Goal: Information Seeking & Learning: Find specific fact

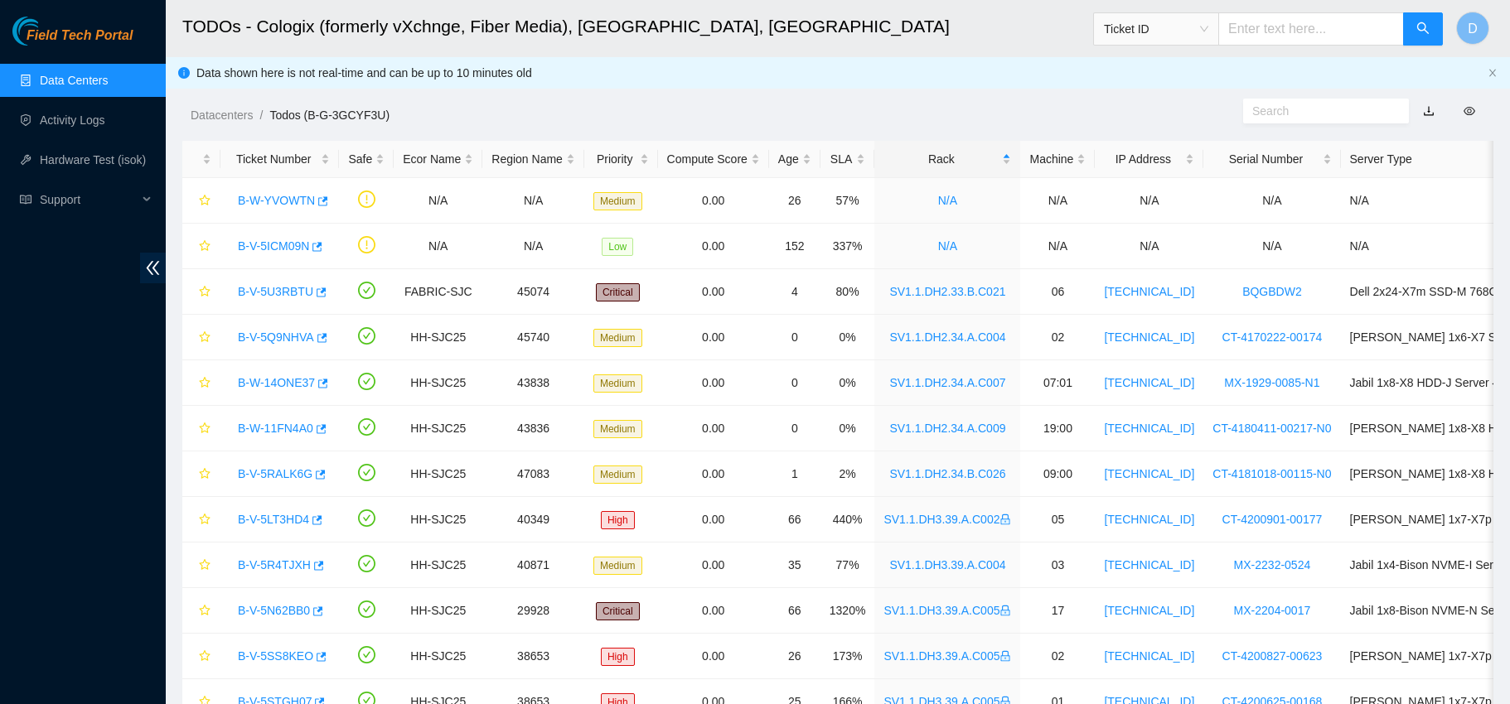
scroll to position [60, 0]
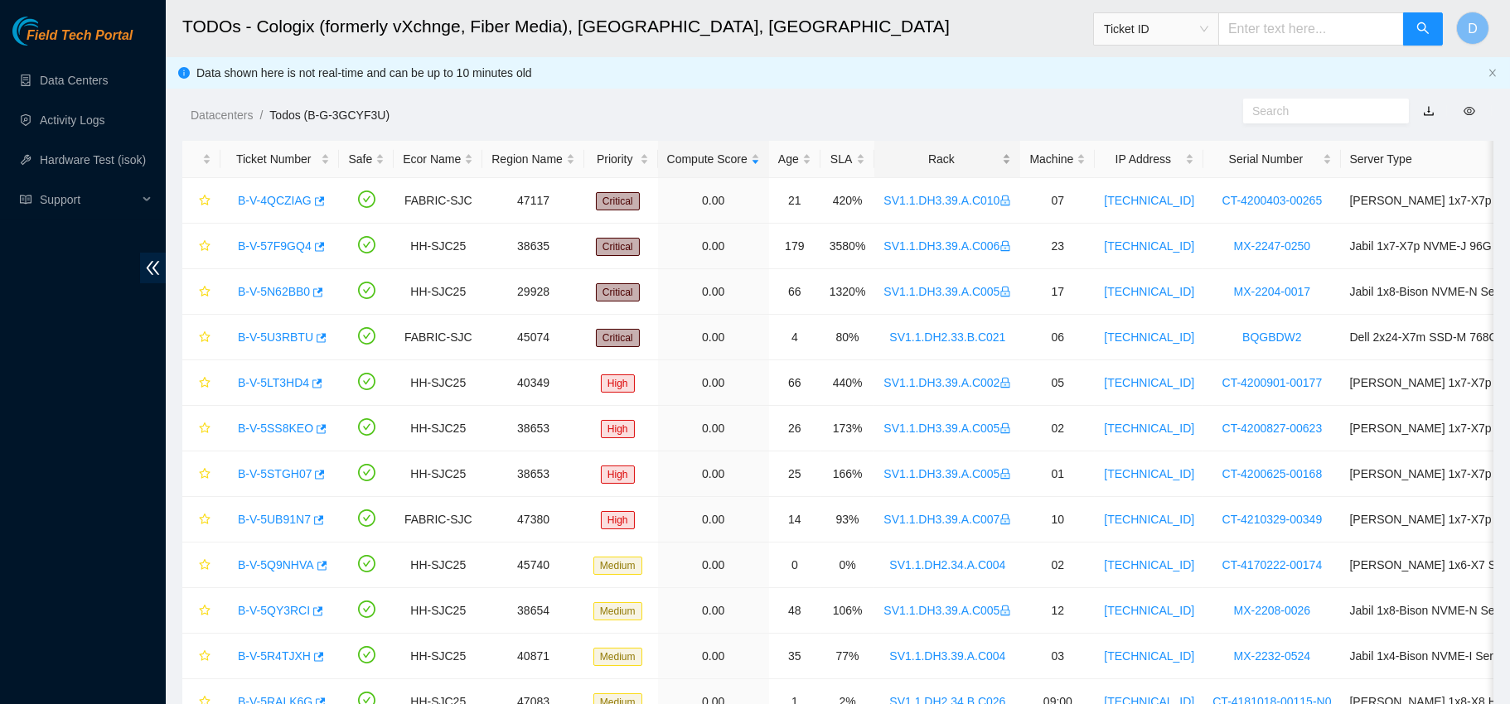
click at [936, 159] on div "Rack" at bounding box center [947, 159] width 128 height 18
click at [936, 150] on div "Rack" at bounding box center [947, 159] width 128 height 18
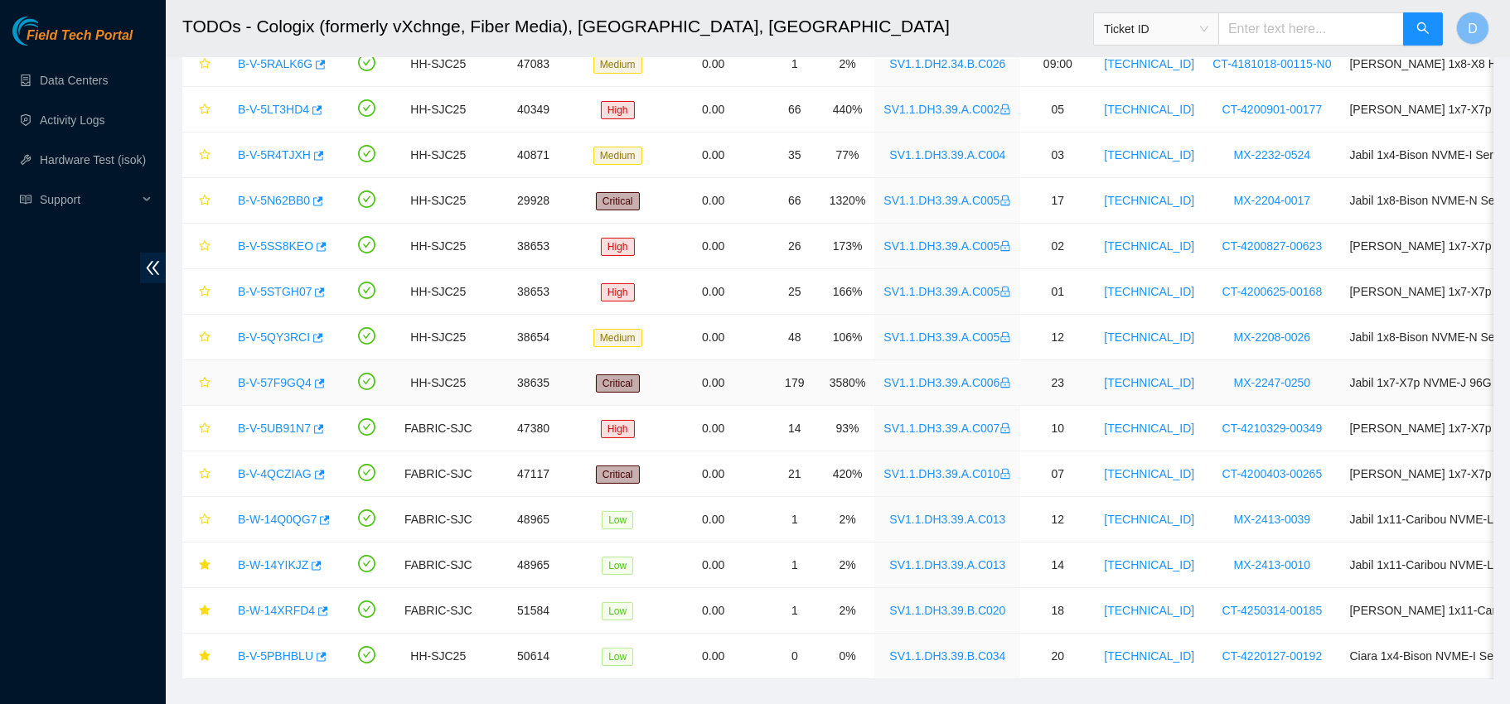
scroll to position [499, 0]
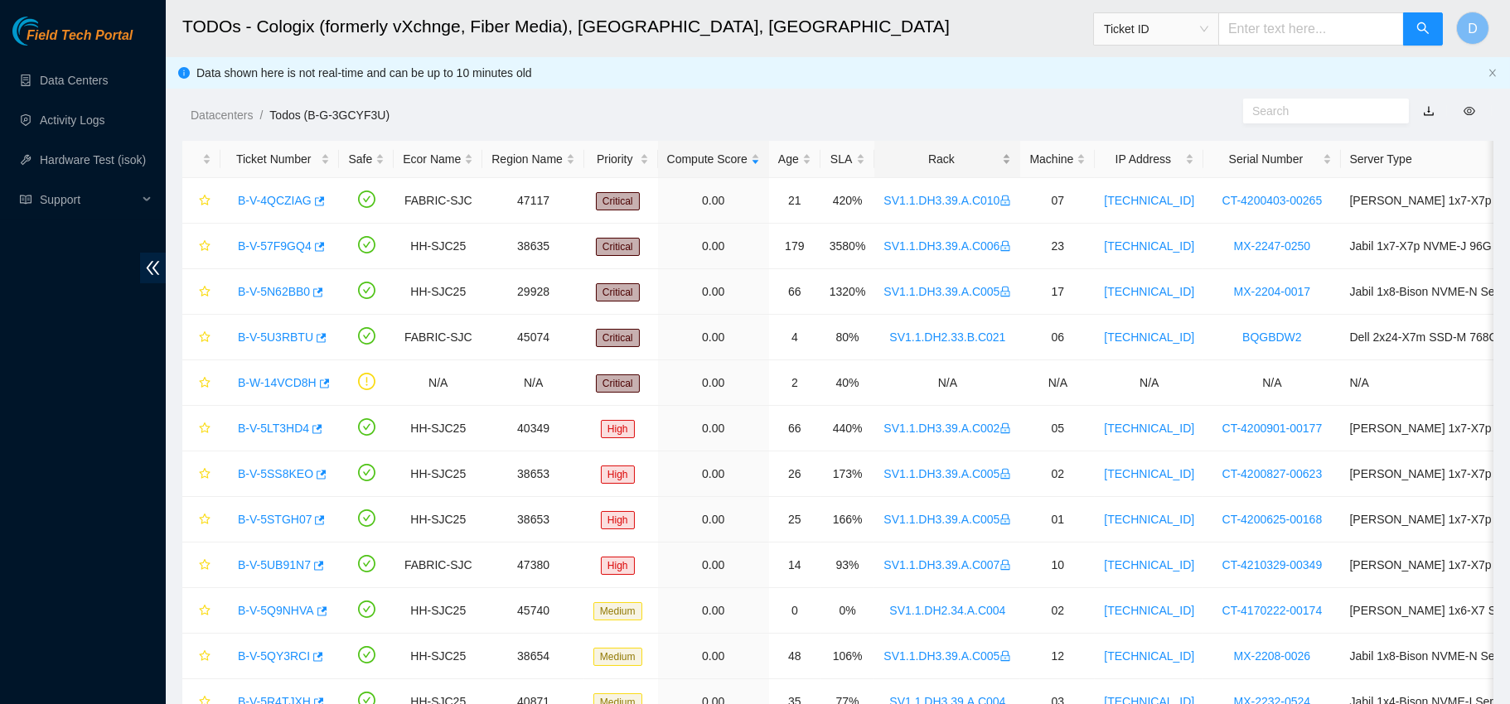
click at [950, 168] on div "Rack" at bounding box center [947, 159] width 128 height 18
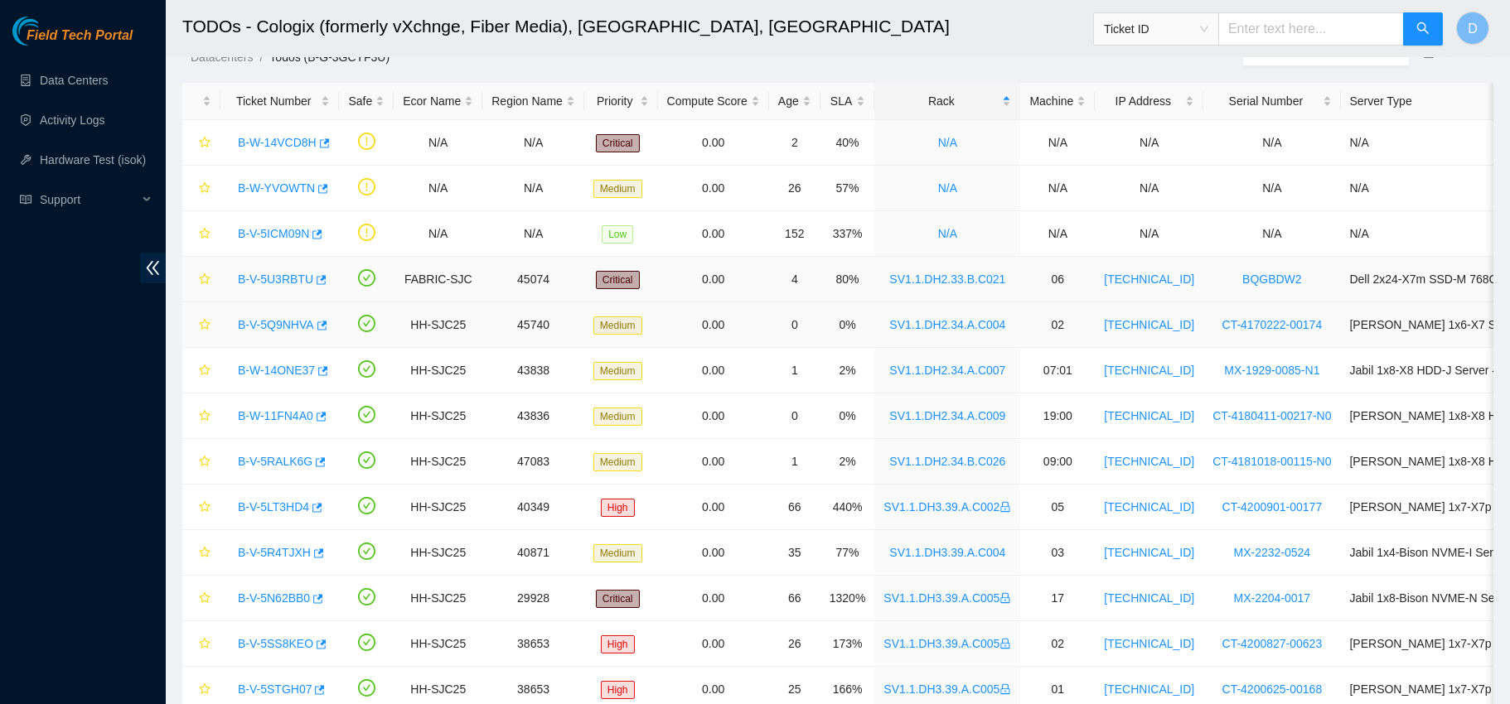
scroll to position [59, 0]
click at [287, 137] on link "B-W-14VCD8H" at bounding box center [277, 141] width 79 height 13
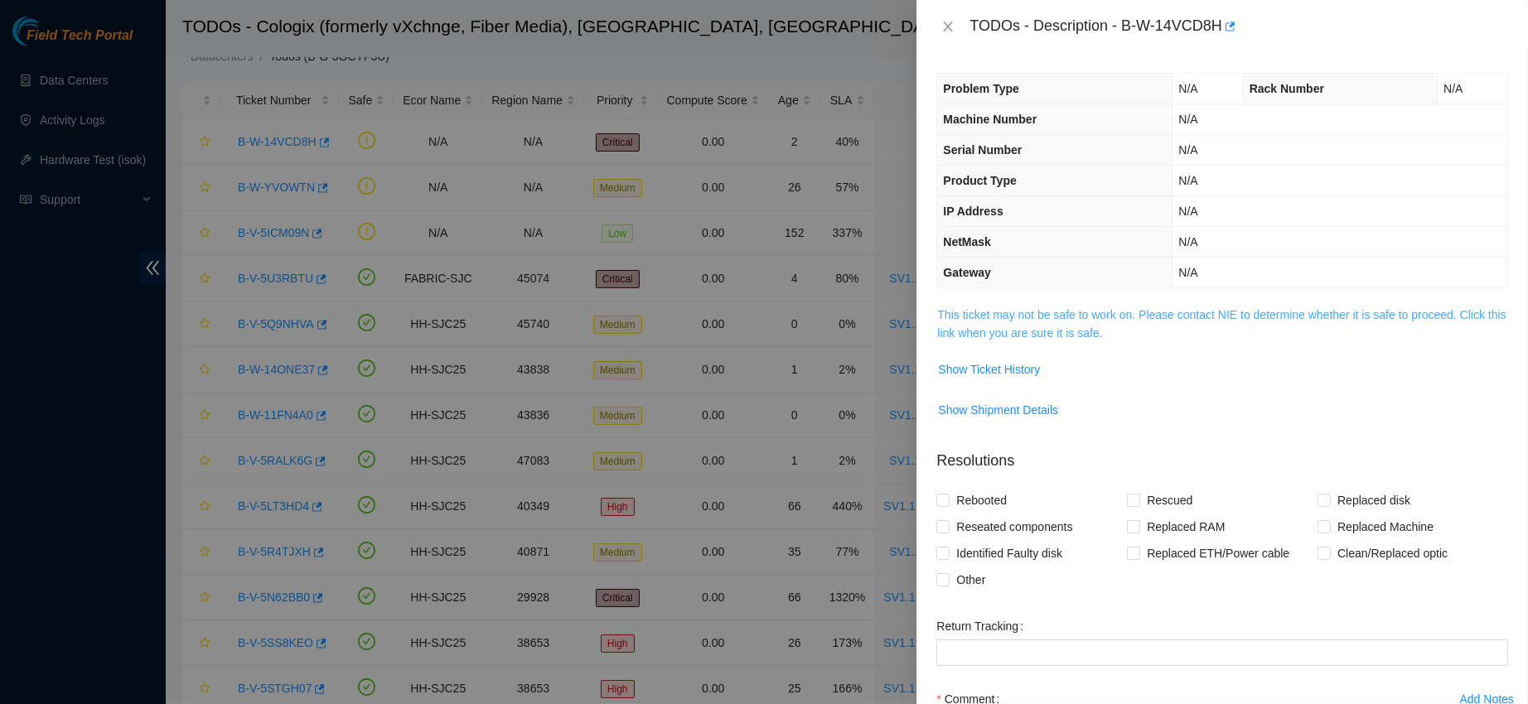
click at [1027, 319] on link "This ticket may not be safe to work on. Please contact NIE to determine whether…" at bounding box center [1221, 323] width 569 height 31
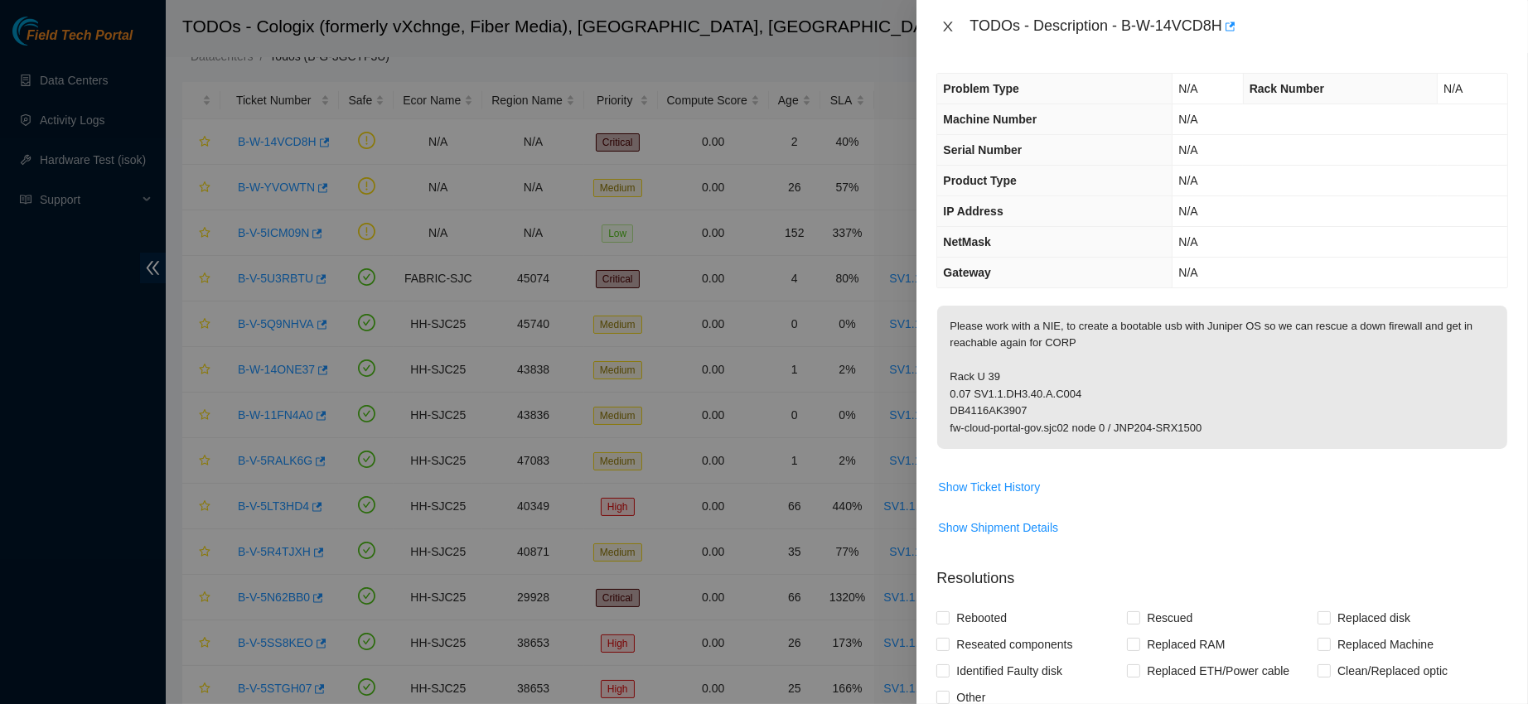
click at [956, 24] on button "Close" at bounding box center [947, 27] width 23 height 16
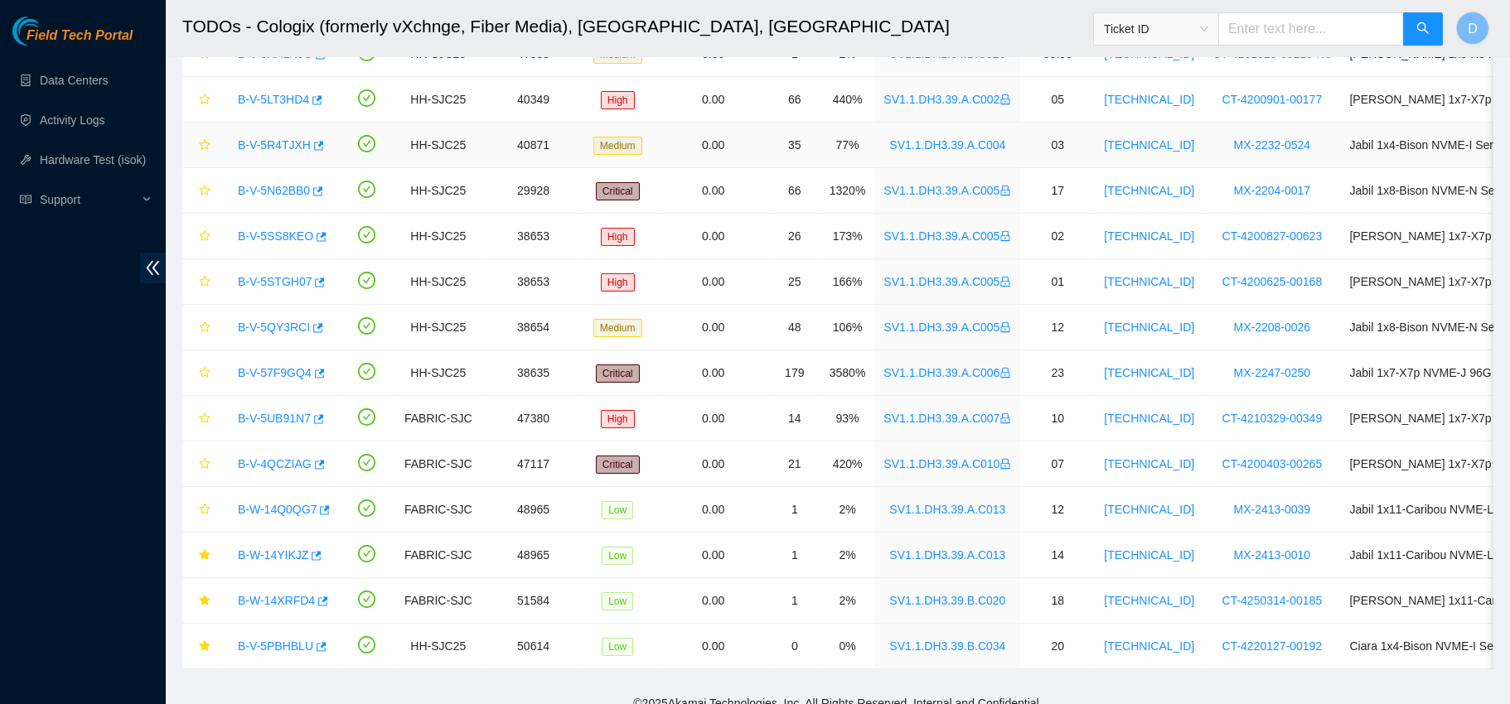
scroll to position [499, 0]
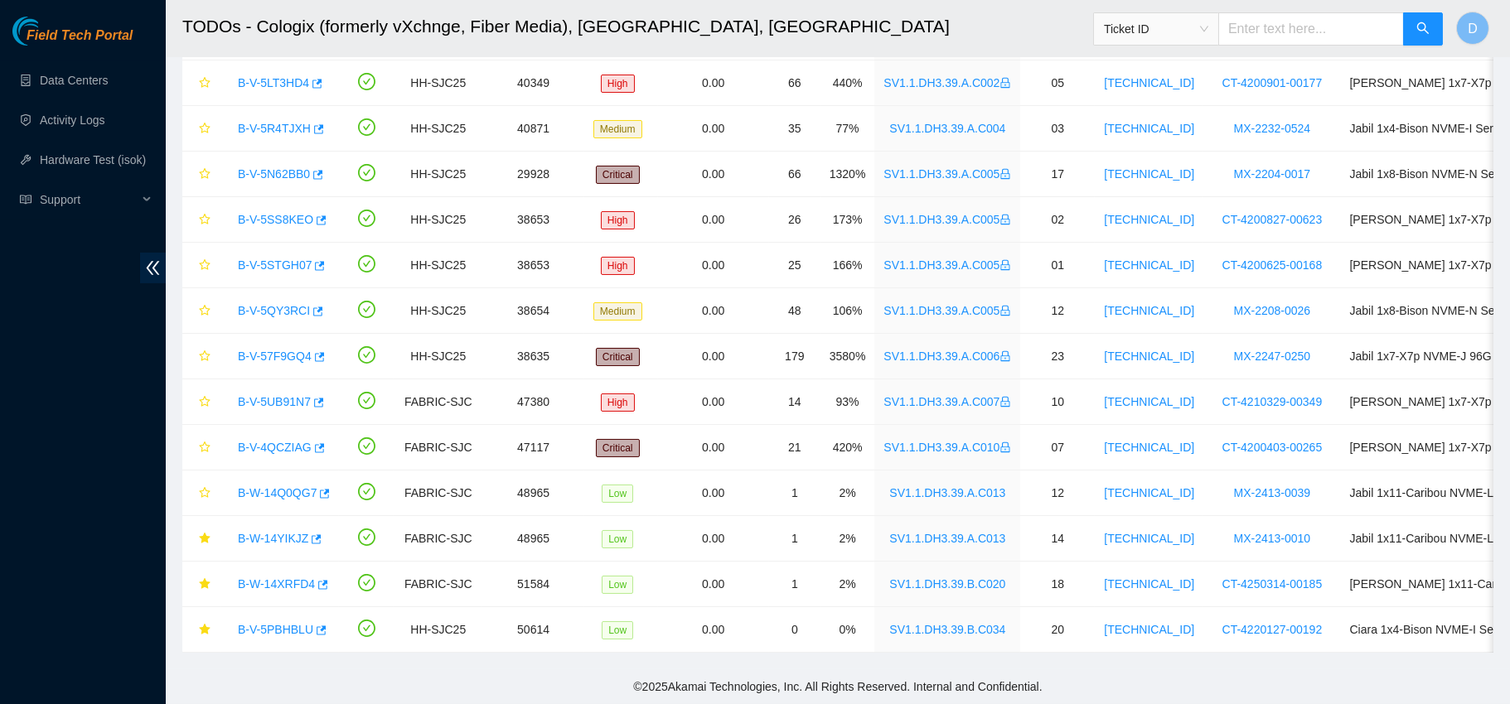
drag, startPoint x: 146, startPoint y: 2, endPoint x: 153, endPoint y: 372, distance: 370.5
click at [153, 372] on div "Field Tech Portal Data Centers Activity Logs Hardware Test (isok) Support" at bounding box center [83, 361] width 166 height 688
click at [267, 532] on link "B-W-14YIKJZ" at bounding box center [273, 538] width 70 height 13
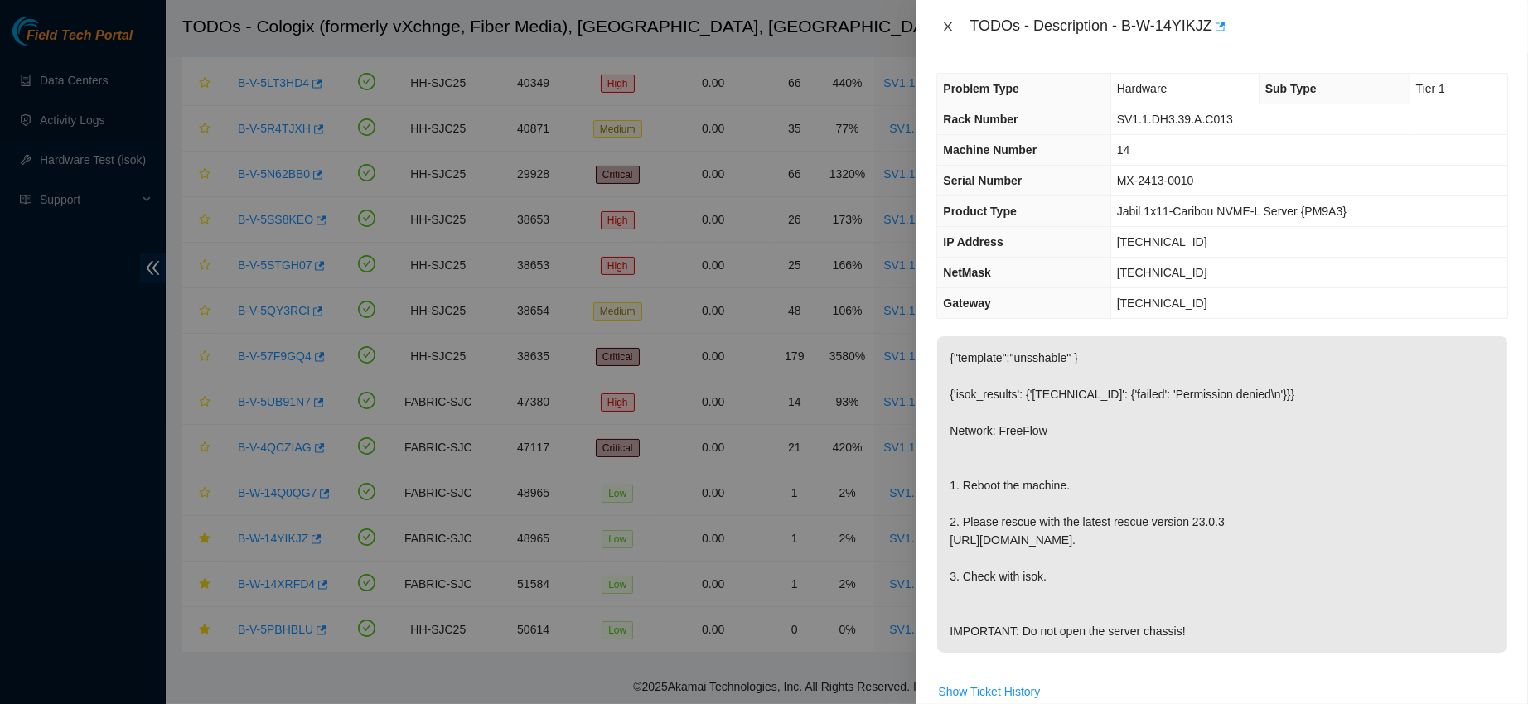
click at [941, 27] on icon "close" at bounding box center [947, 26] width 13 height 13
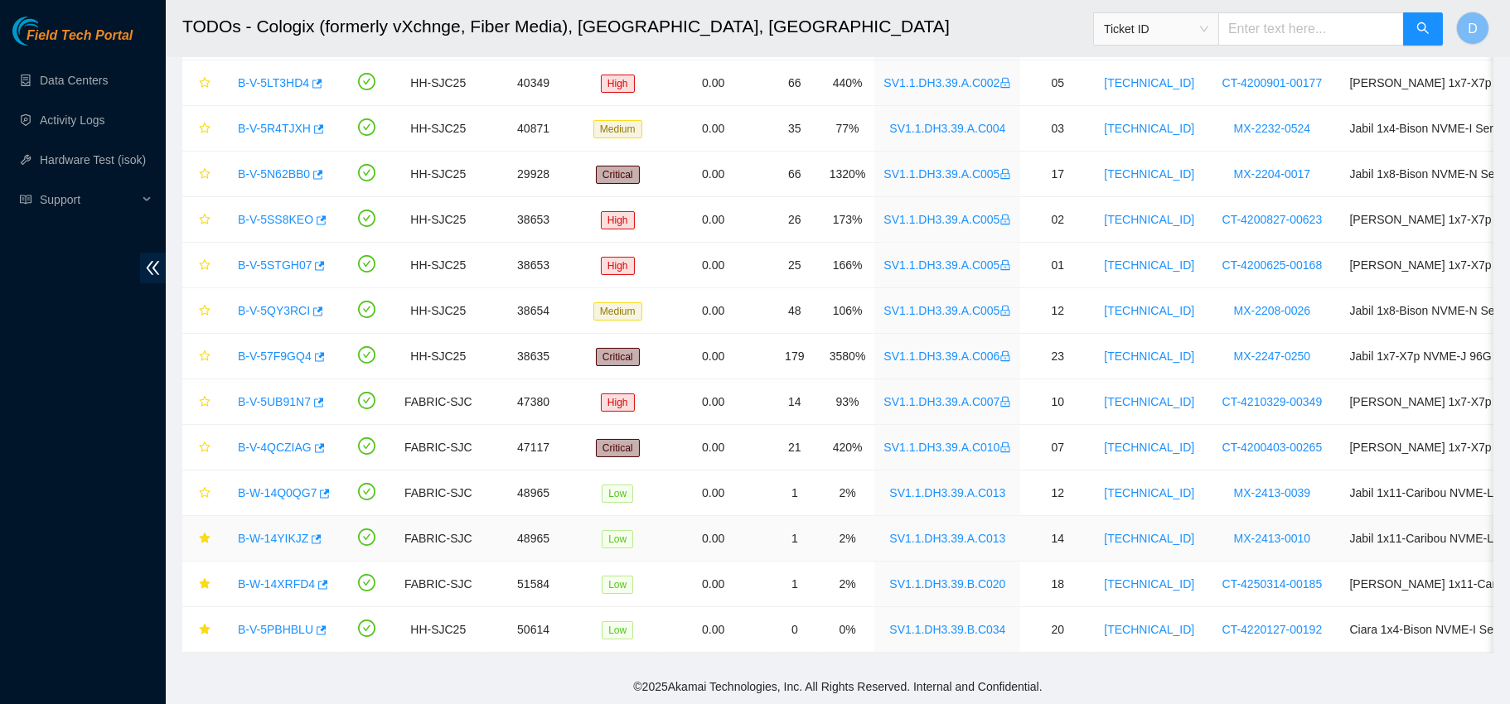
click at [266, 532] on link "B-W-14YIKJZ" at bounding box center [273, 538] width 70 height 13
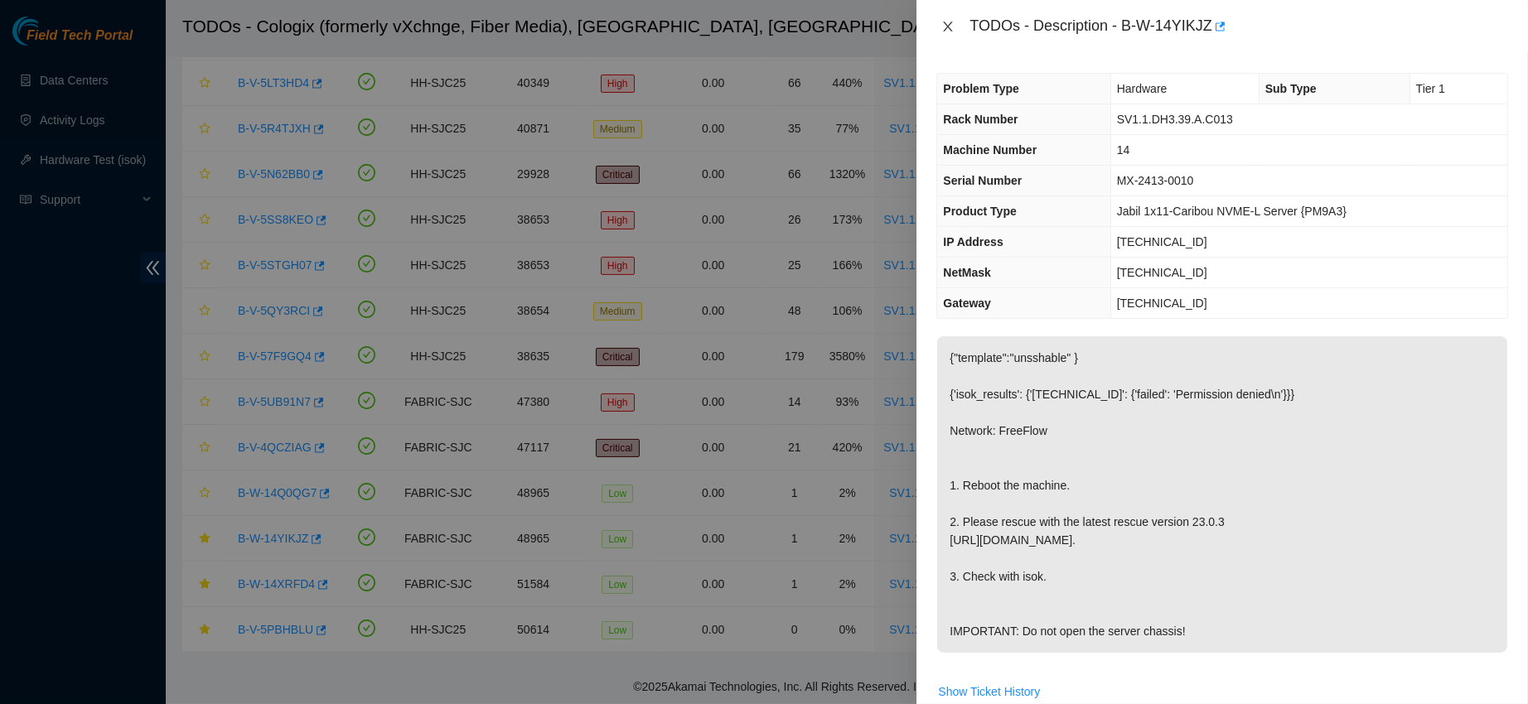
drag, startPoint x: 954, startPoint y: 23, endPoint x: 617, endPoint y: 80, distance: 341.2
click at [954, 23] on icon "close" at bounding box center [947, 26] width 13 height 13
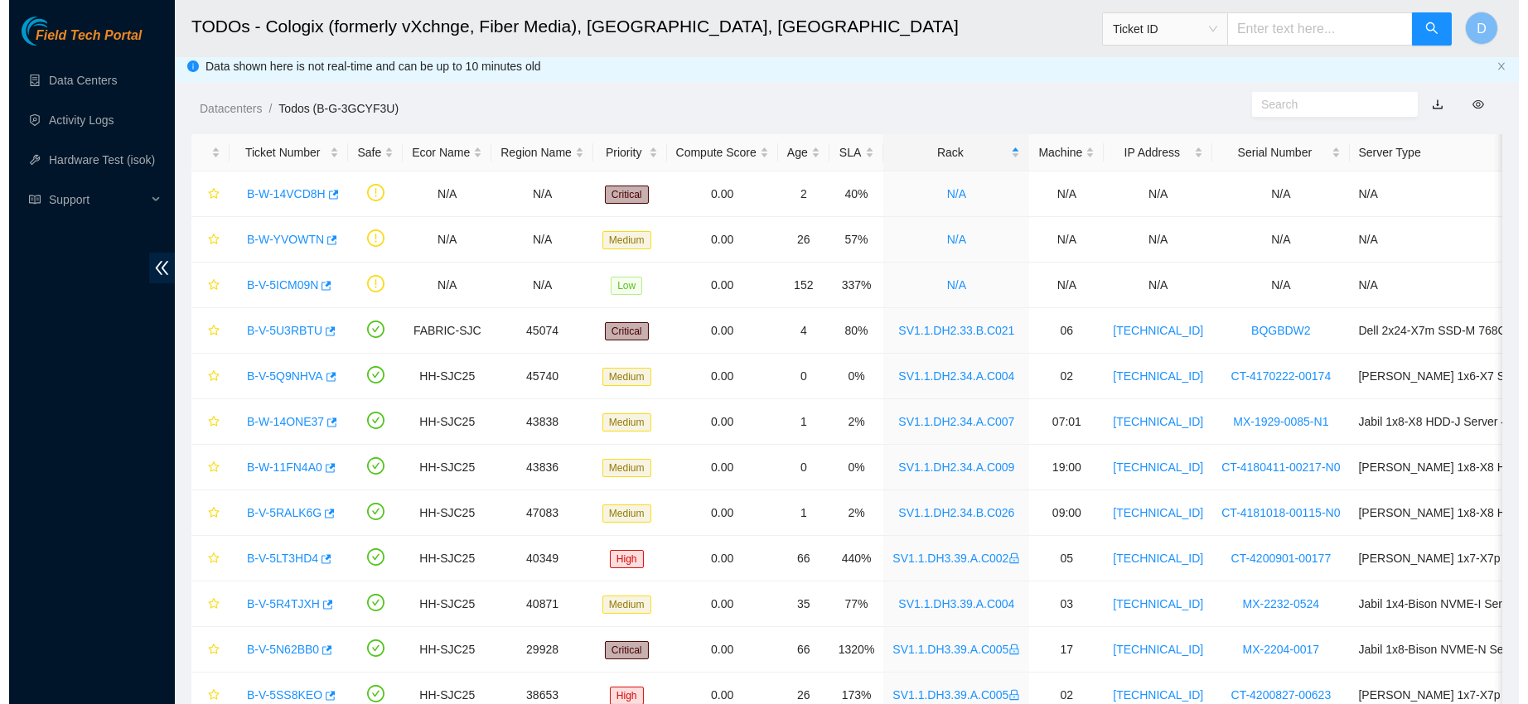
scroll to position [0, 0]
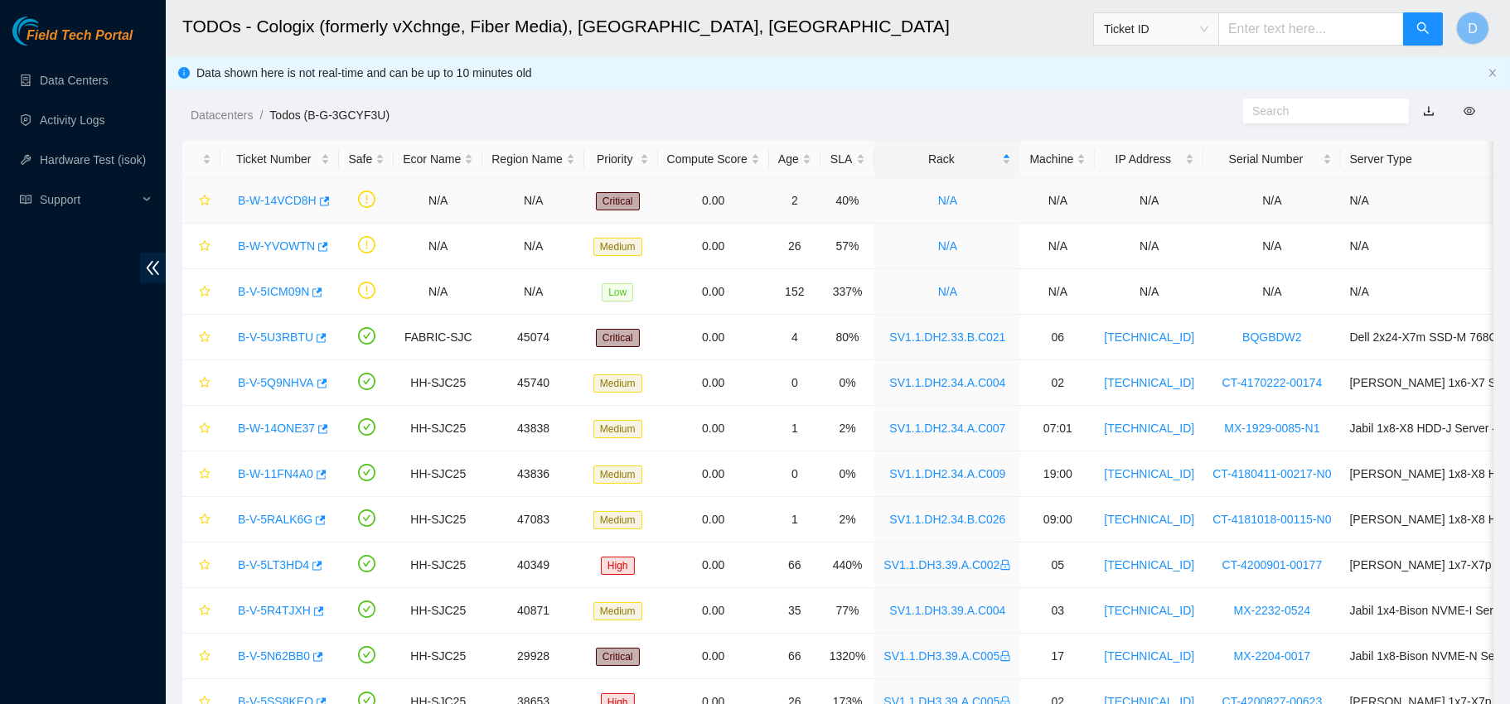
click at [282, 197] on link "B-W-14VCD8H" at bounding box center [277, 200] width 79 height 13
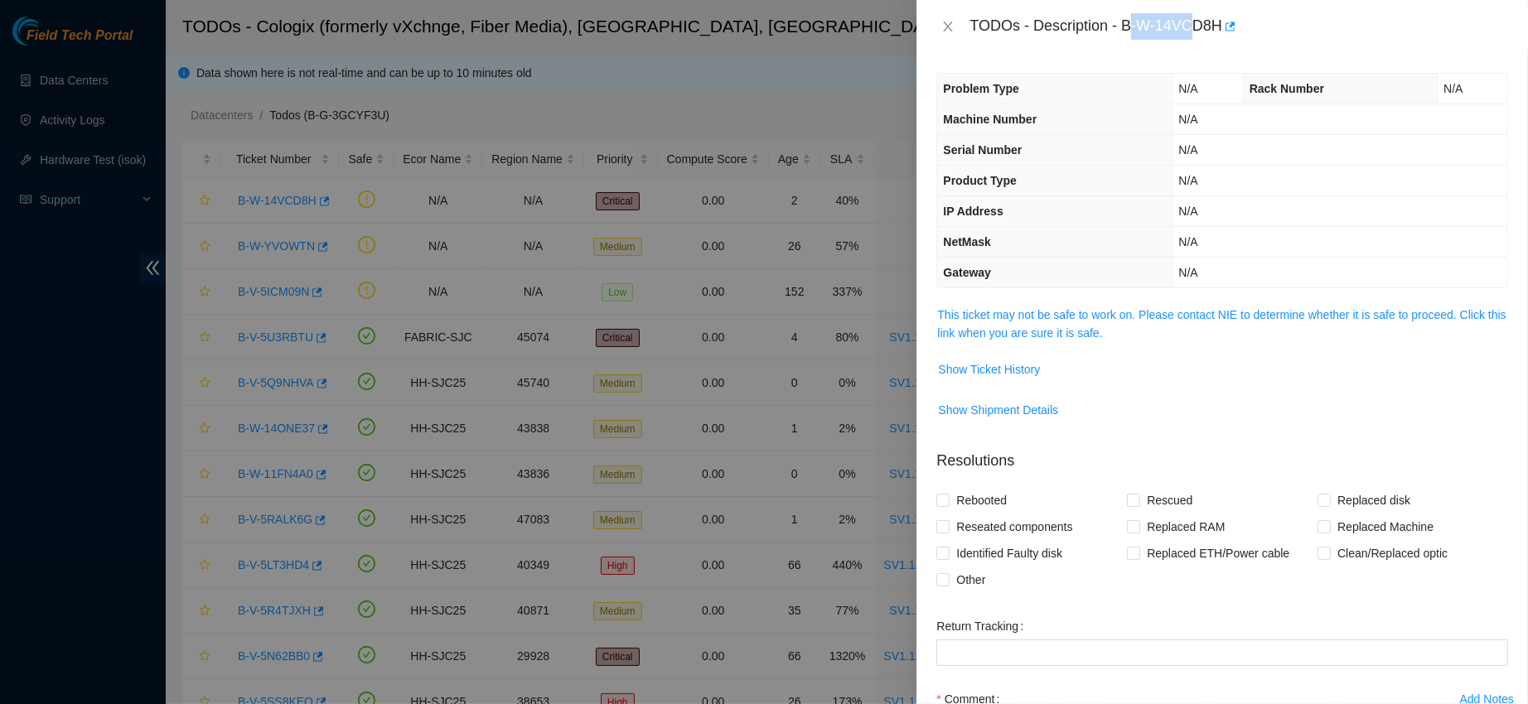
drag, startPoint x: 1181, startPoint y: 22, endPoint x: 1269, endPoint y: 41, distance: 89.7
click at [1269, 41] on div "TODOs - Description - B-W-14VCD8H" at bounding box center [1223, 26] width 612 height 53
click at [1175, 22] on div "TODOs - Description - B-W-14VCD8H" at bounding box center [1239, 26] width 539 height 27
drag, startPoint x: 1175, startPoint y: 22, endPoint x: 1315, endPoint y: 29, distance: 140.2
click at [1315, 29] on div "TODOs - Description - B-W-14VCD8H" at bounding box center [1239, 26] width 539 height 27
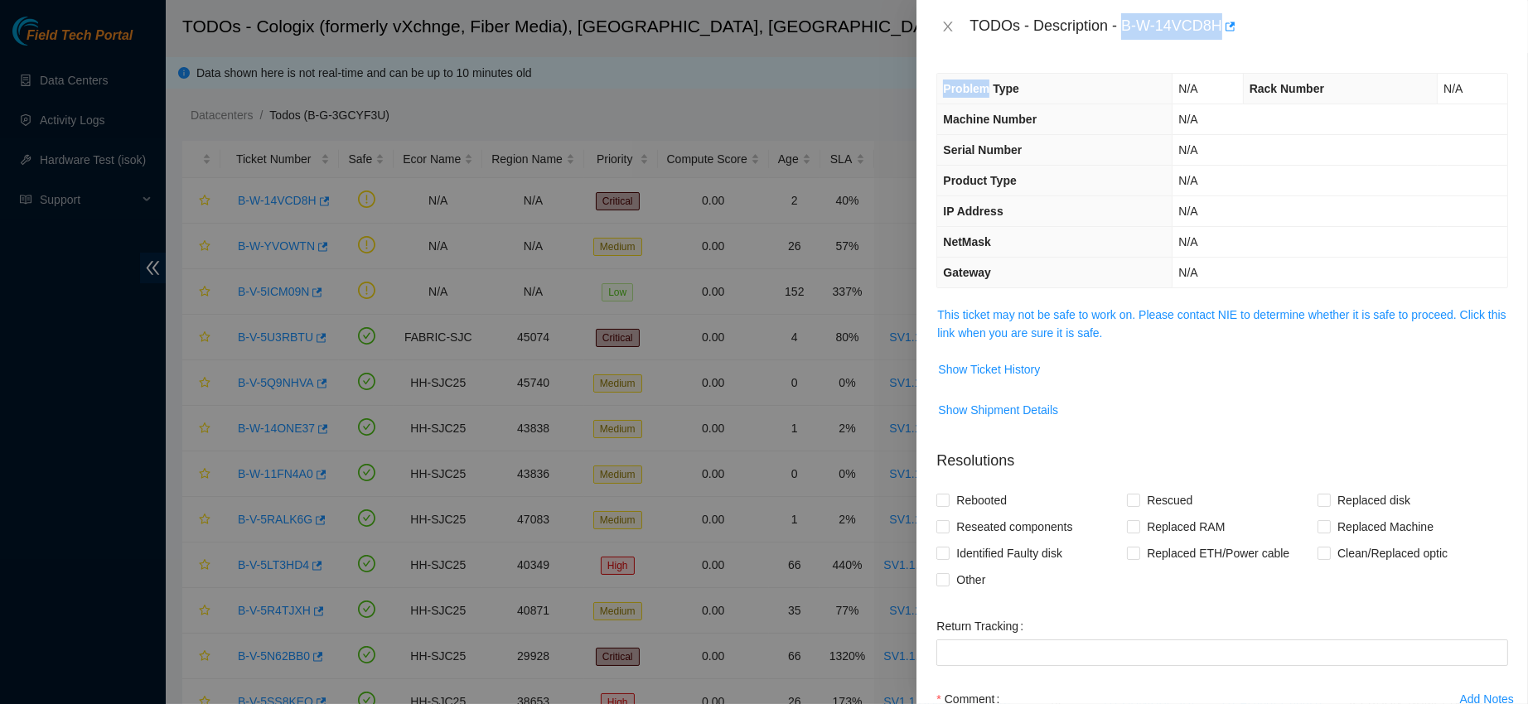
click at [1180, 33] on div "TODOs - Description - B-W-14VCD8H" at bounding box center [1239, 26] width 539 height 27
drag, startPoint x: 1178, startPoint y: 29, endPoint x: 1309, endPoint y: 41, distance: 130.6
click at [1309, 41] on div "TODOs - Description - B-W-14VCD8H" at bounding box center [1223, 26] width 612 height 53
copy div "B-W-14VCD8H"
click at [1135, 120] on th "Machine Number" at bounding box center [1054, 119] width 235 height 31
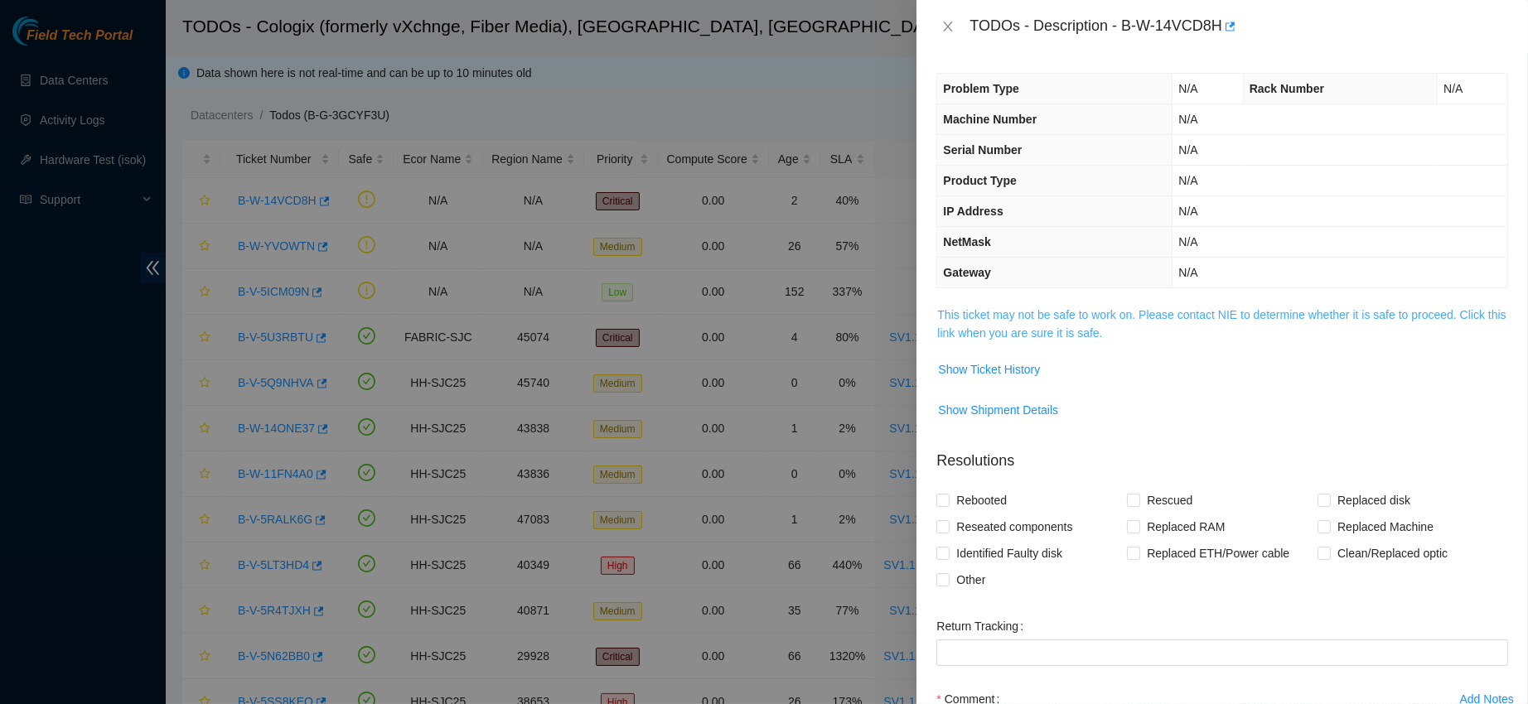
click at [1011, 319] on link "This ticket may not be safe to work on. Please contact NIE to determine whether…" at bounding box center [1221, 323] width 569 height 31
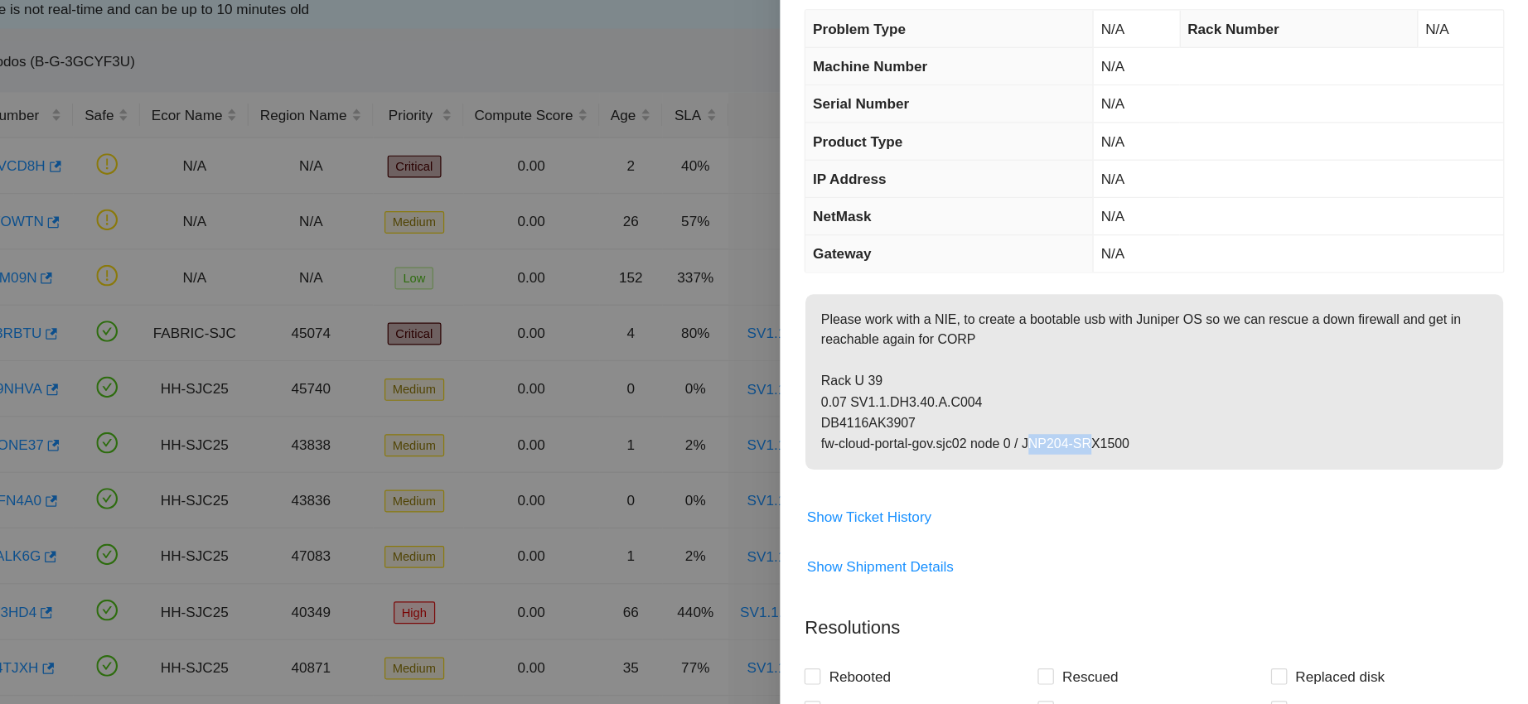
drag, startPoint x: 1184, startPoint y: 474, endPoint x: 1252, endPoint y: 472, distance: 68.0
click at [1252, 449] on p "Please work with a NIE, to create a bootable usb with Juniper OS so we can resc…" at bounding box center [1222, 377] width 570 height 143
drag, startPoint x: 1183, startPoint y: 470, endPoint x: 1302, endPoint y: 483, distance: 119.3
click at [1302, 449] on p "Please work with a NIE, to create a bootable usb with Juniper OS so we can resc…" at bounding box center [1222, 377] width 570 height 143
copy p "JNP204-SRX1500"
